Goal: Information Seeking & Learning: Learn about a topic

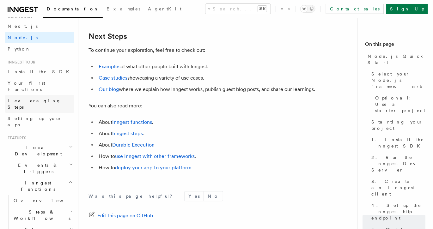
scroll to position [44, 0]
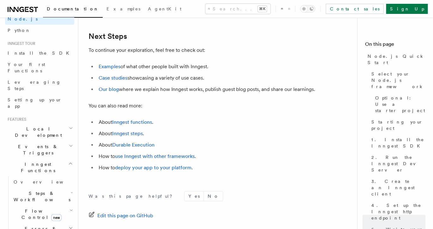
click at [36, 208] on span "Flow Control new" at bounding box center [40, 214] width 58 height 13
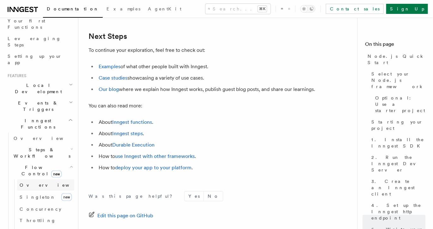
click at [39, 183] on span "Overview" at bounding box center [52, 185] width 65 height 5
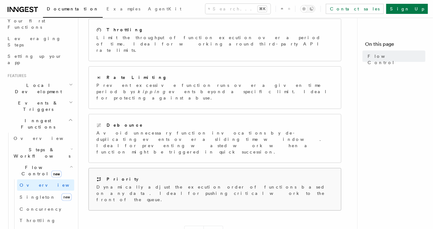
scroll to position [206, 0]
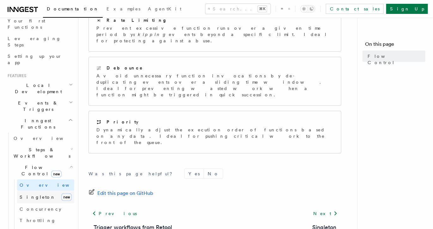
click at [34, 195] on span "Singleton" at bounding box center [38, 197] width 36 height 5
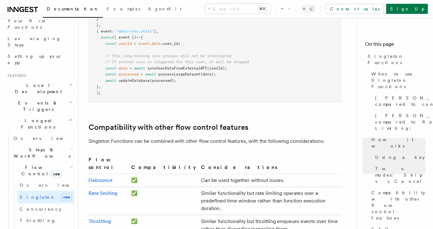
scroll to position [1102, 0]
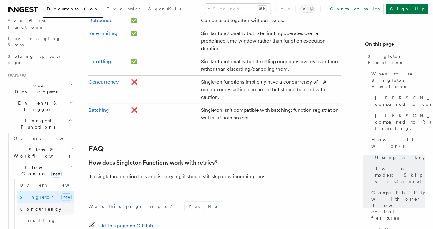
click at [38, 207] on span "Concurrency" at bounding box center [41, 209] width 42 height 5
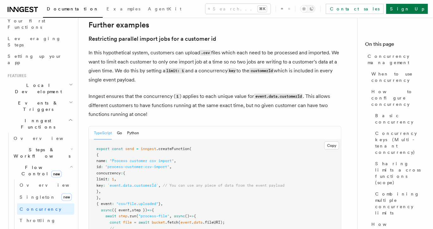
scroll to position [2593, 0]
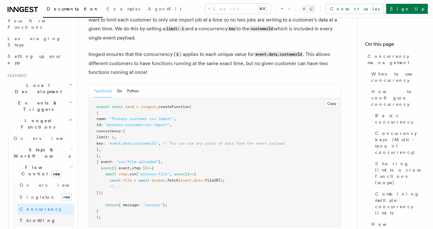
click at [23, 218] on span "Throttling" at bounding box center [38, 220] width 36 height 5
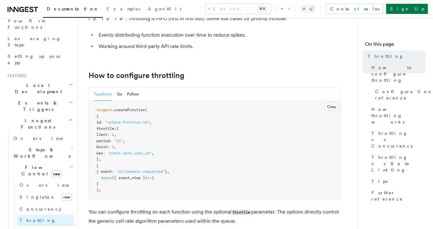
scroll to position [90, 0]
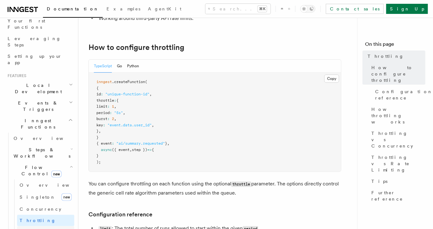
click at [39, 229] on span "Rate limiting" at bounding box center [47, 231] width 54 height 5
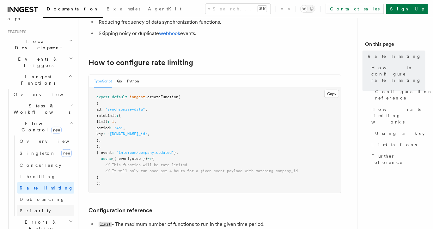
scroll to position [158, 0]
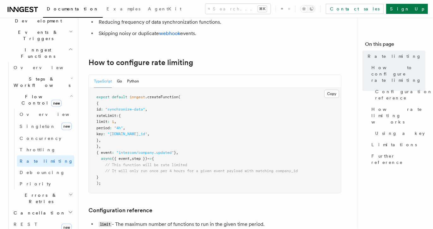
click at [68, 210] on icon "button" at bounding box center [70, 212] width 5 height 5
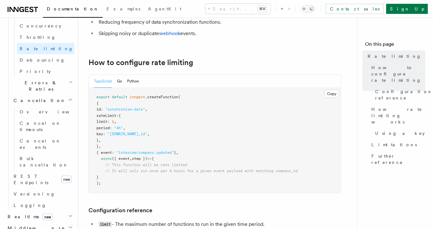
click at [68, 214] on icon "button" at bounding box center [70, 216] width 5 height 5
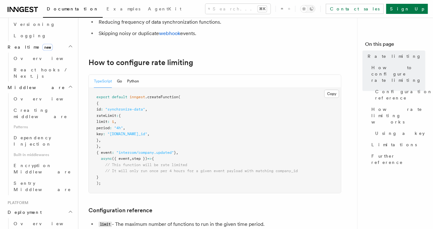
scroll to position [451, 0]
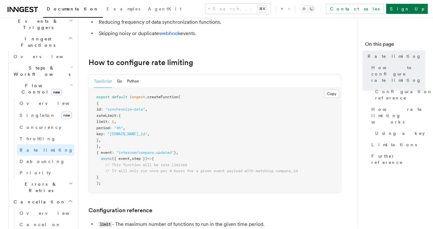
scroll to position [48, 0]
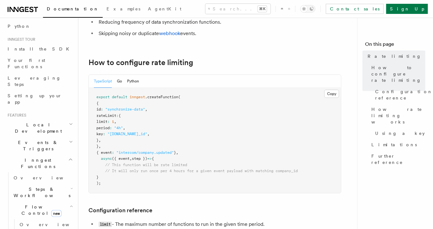
click at [63, 119] on h2 "Local Development" at bounding box center [39, 128] width 69 height 18
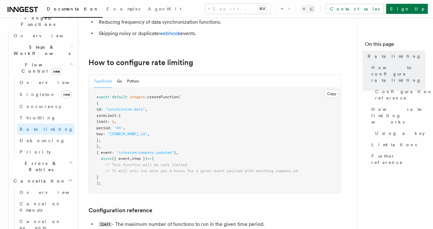
scroll to position [162, 0]
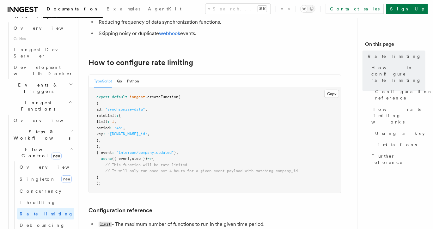
click at [63, 126] on h2 "Steps & Workflows" at bounding box center [42, 135] width 63 height 18
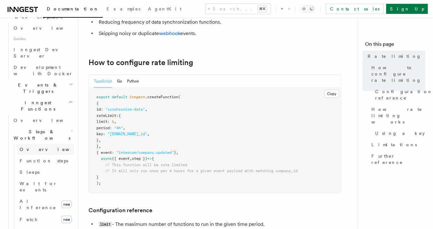
click at [45, 144] on link "Overview" at bounding box center [45, 149] width 57 height 11
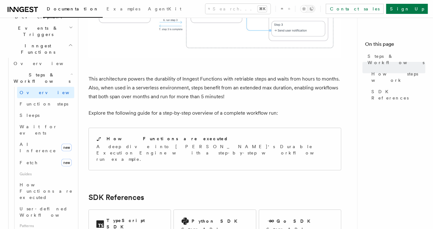
scroll to position [637, 0]
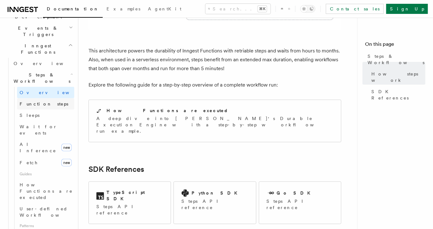
click at [47, 101] on span "Function steps" at bounding box center [44, 103] width 49 height 5
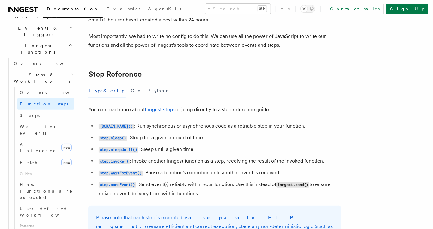
scroll to position [1073, 0]
click at [46, 110] on link "Sleeps" at bounding box center [45, 115] width 57 height 11
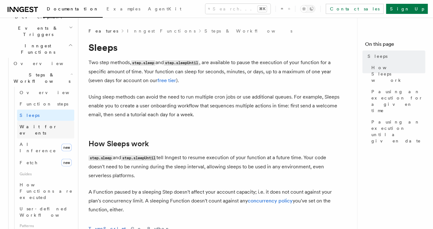
click at [47, 124] on span "Wait for events" at bounding box center [39, 129] width 38 height 11
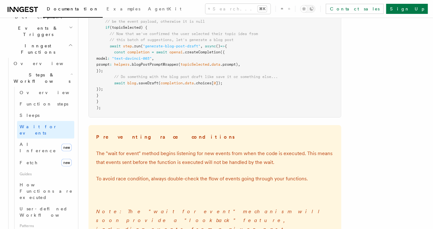
scroll to position [1007, 0]
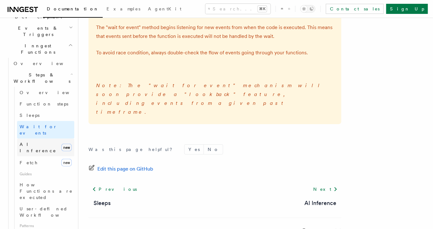
click at [35, 142] on span "AI Inference" at bounding box center [38, 147] width 37 height 11
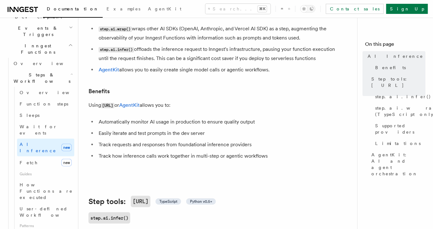
scroll to position [65, 0]
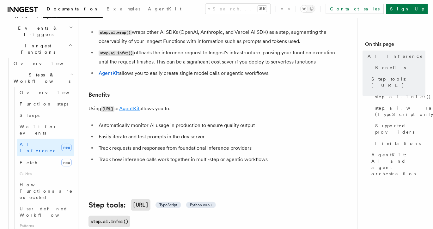
click at [134, 106] on link "AgentKit" at bounding box center [129, 109] width 21 height 6
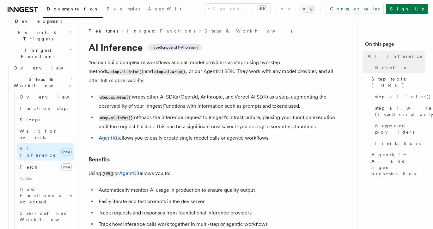
scroll to position [161, 0]
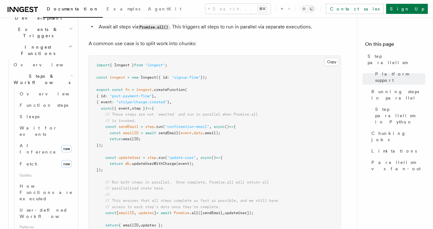
scroll to position [209, 0]
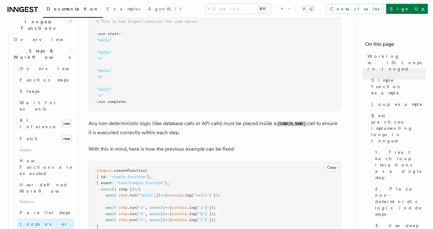
scroll to position [242, 0]
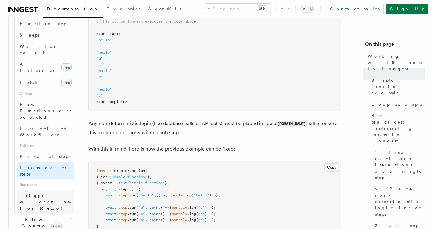
click at [52, 192] on span "Trigger workflows from Retool" at bounding box center [55, 201] width 70 height 19
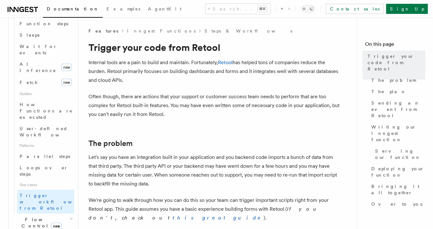
click at [70, 217] on icon "button" at bounding box center [71, 219] width 3 height 5
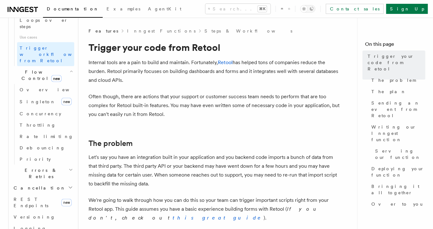
click at [69, 168] on icon "button" at bounding box center [71, 170] width 4 height 5
click at [52, 217] on link "Failure handlers" at bounding box center [45, 226] width 57 height 18
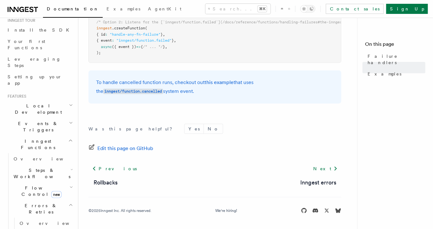
scroll to position [10, 0]
